Goal: Information Seeking & Learning: Learn about a topic

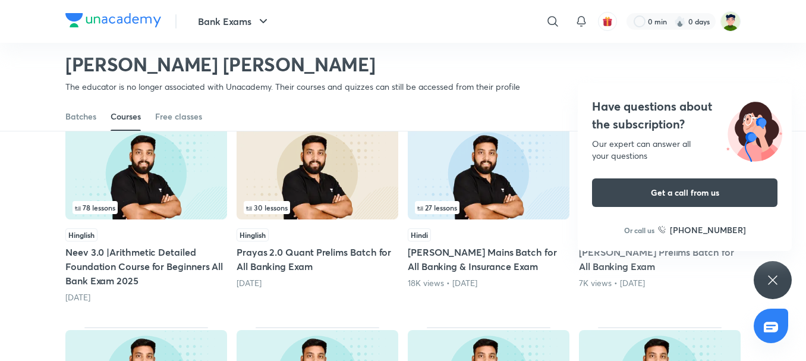
scroll to position [111, 0]
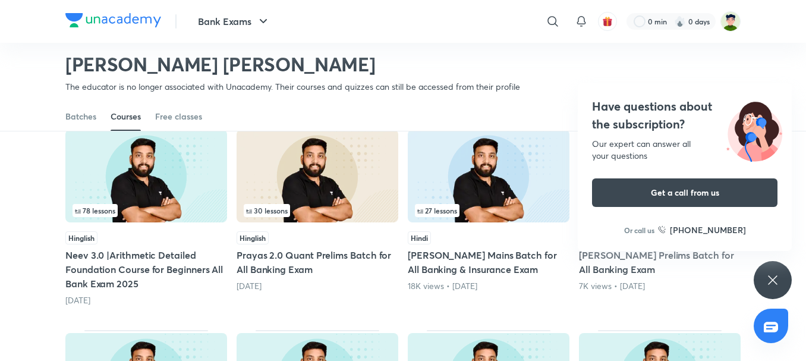
click at [203, 191] on img at bounding box center [146, 176] width 162 height 93
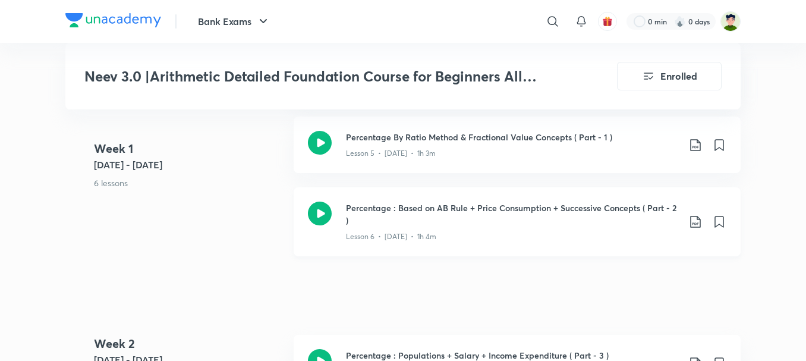
scroll to position [828, 0]
click at [312, 202] on icon at bounding box center [320, 214] width 24 height 24
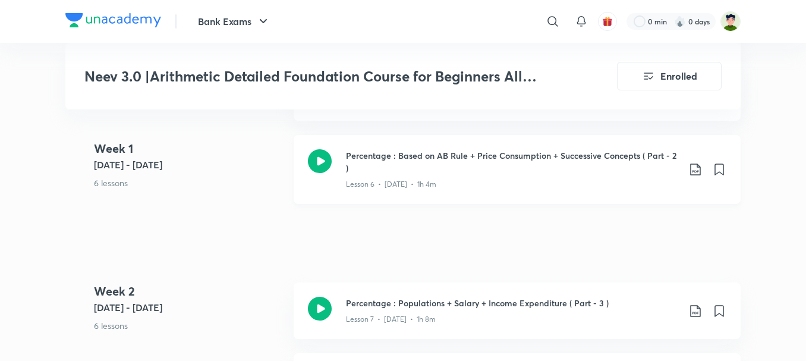
scroll to position [882, 0]
click at [331, 150] on icon at bounding box center [320, 161] width 24 height 24
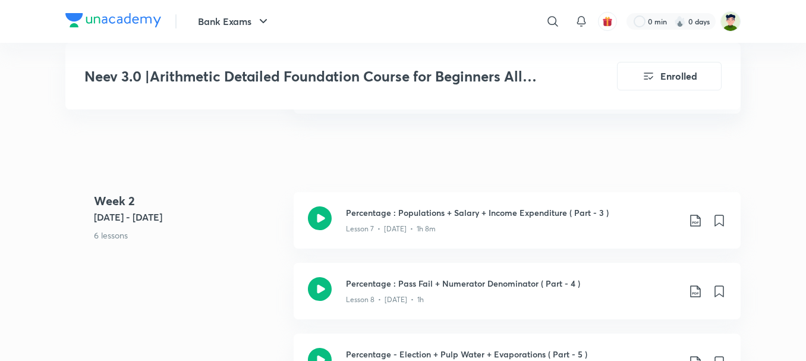
scroll to position [973, 0]
click at [327, 212] on icon at bounding box center [320, 217] width 24 height 24
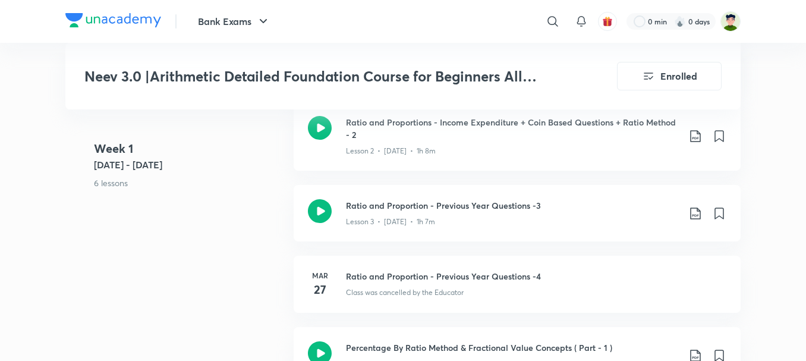
scroll to position [619, 0]
click at [449, 255] on div "[DATE] Ratio and Proportion - Previous Year Questions -4 Class was cancelled by…" at bounding box center [517, 283] width 447 height 57
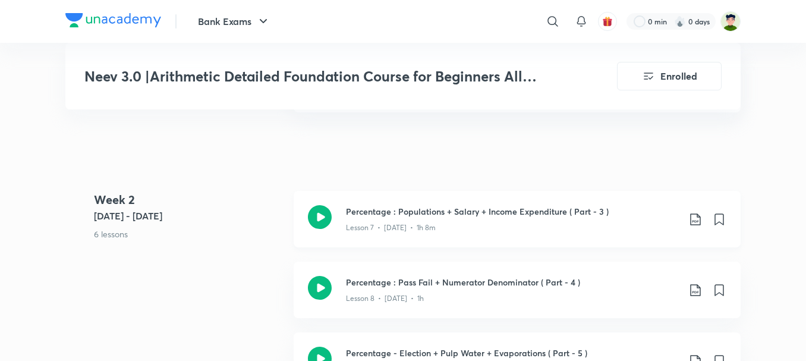
scroll to position [973, 0]
click at [689, 212] on icon at bounding box center [695, 219] width 14 height 14
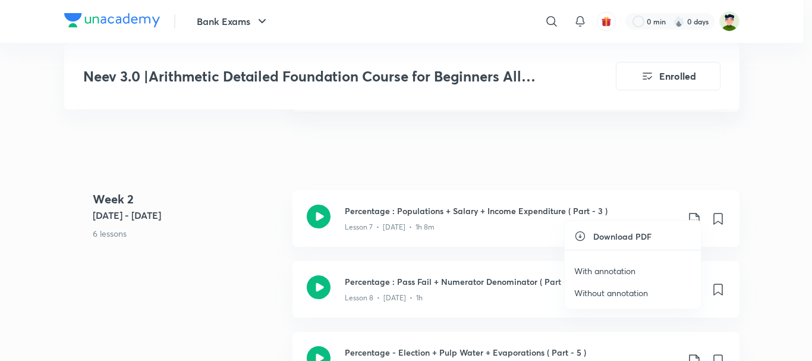
click at [620, 272] on p "With annotation" at bounding box center [604, 270] width 61 height 12
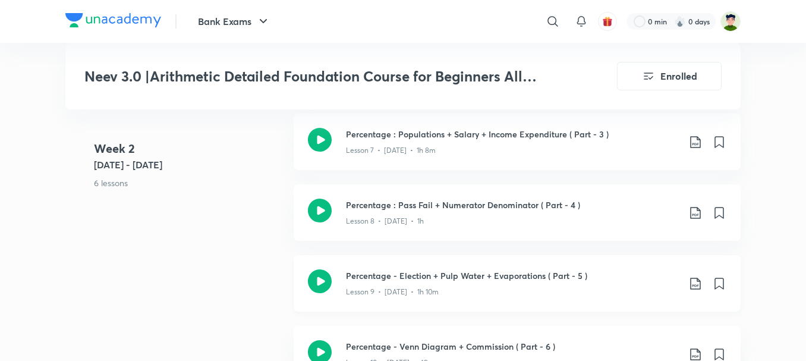
scroll to position [1051, 0]
click at [695, 206] on icon at bounding box center [695, 212] width 10 height 12
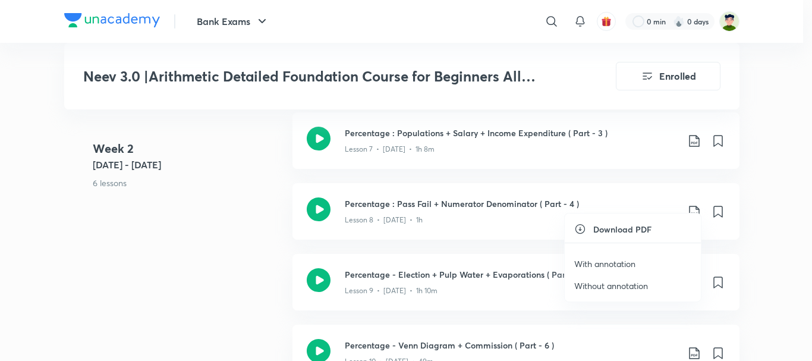
click at [610, 260] on p "With annotation" at bounding box center [604, 263] width 61 height 12
